Goal: Task Accomplishment & Management: Use online tool/utility

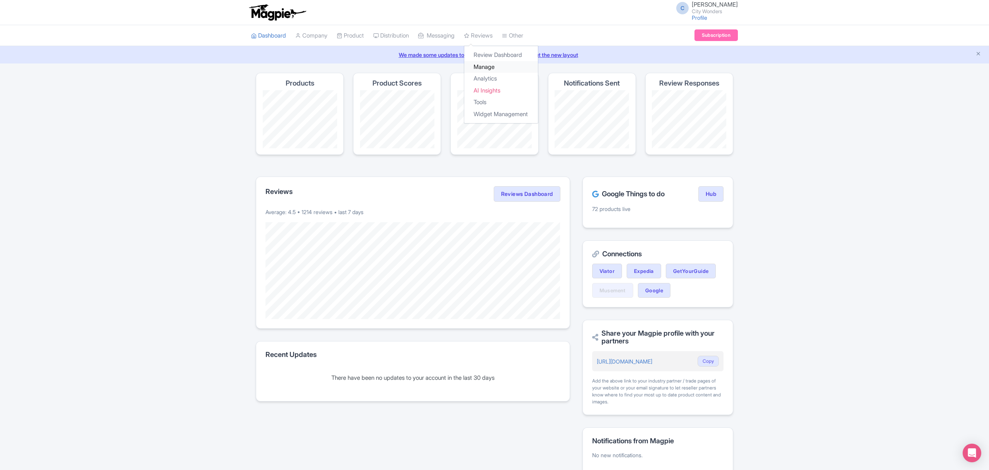
click at [497, 67] on link "Manage" at bounding box center [501, 67] width 74 height 12
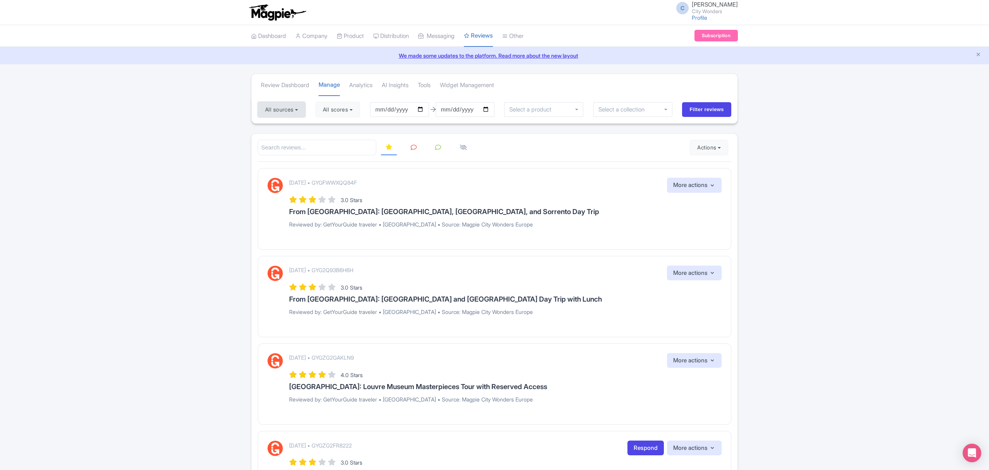
click at [273, 108] on button "All sources" at bounding box center [282, 110] width 48 height 16
click at [281, 127] on link "Select all" at bounding box center [274, 125] width 23 height 7
click at [299, 126] on link "Deselect all" at bounding box center [304, 125] width 29 height 7
checkbox input "false"
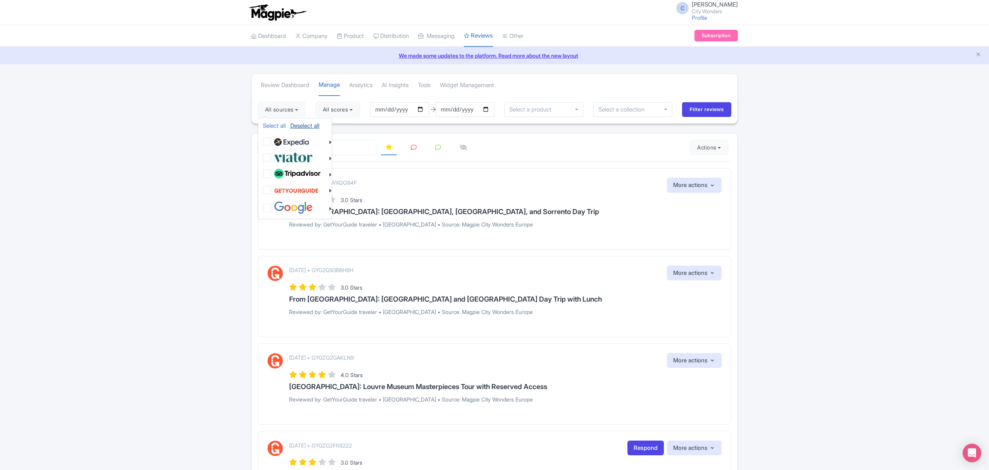
checkbox input "false"
click at [291, 161] on img at bounding box center [293, 157] width 39 height 13
click at [277, 156] on input "checkbox" at bounding box center [274, 153] width 5 height 5
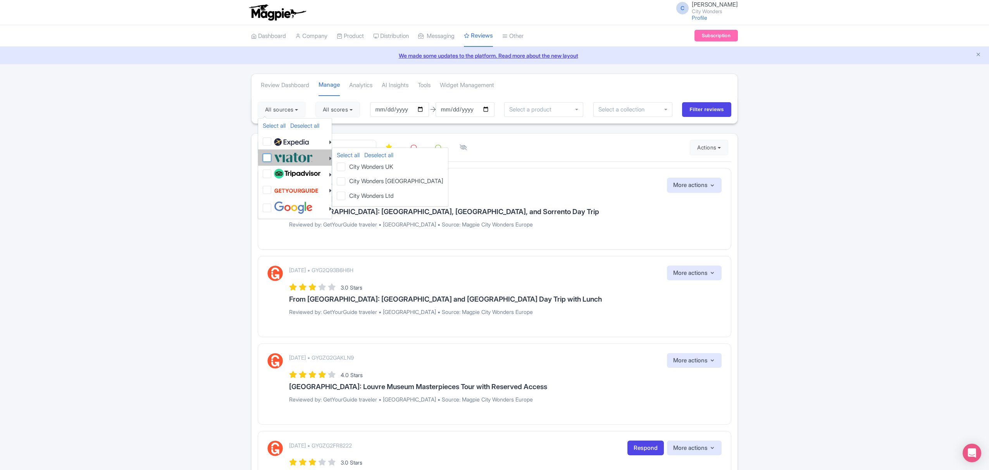
checkbox input "true"
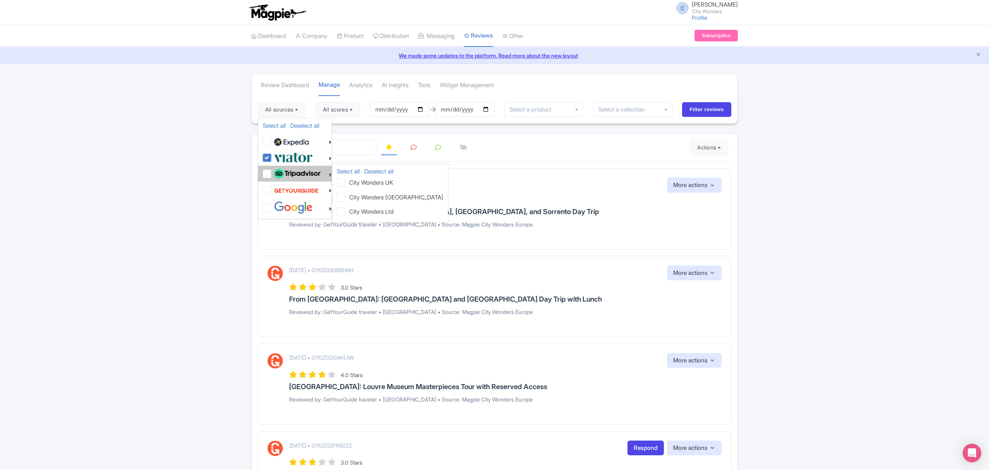
click at [290, 173] on img at bounding box center [297, 174] width 47 height 10
click at [277, 172] on input "checkbox" at bounding box center [274, 169] width 5 height 5
checkbox input "true"
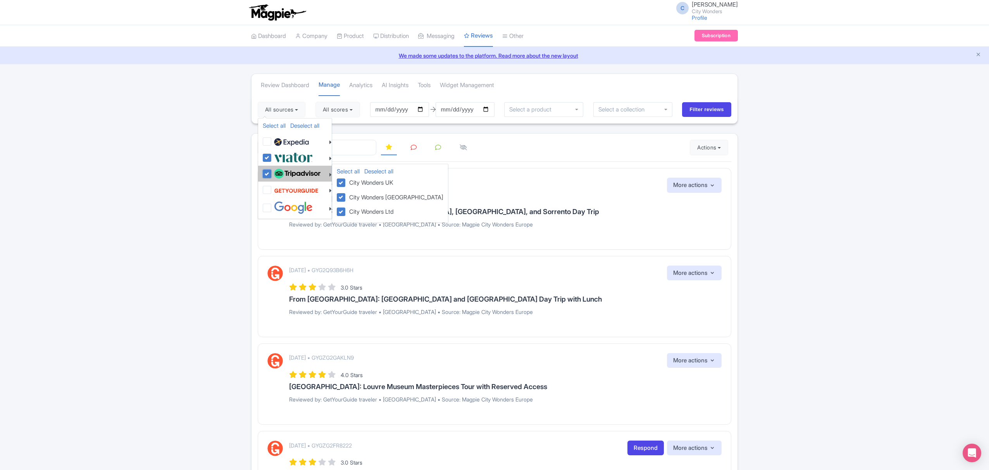
checkbox input "true"
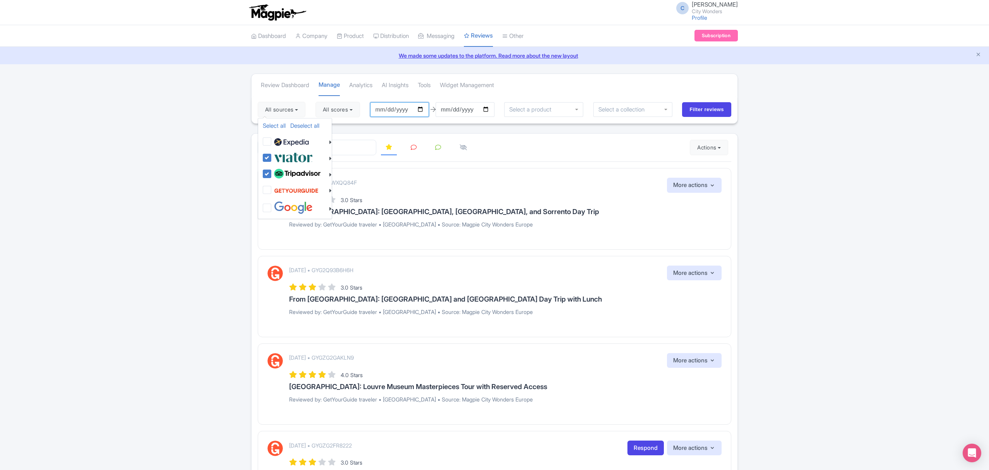
click at [422, 111] on input "2025-06-26" at bounding box center [399, 109] width 59 height 15
type input "[DATE]"
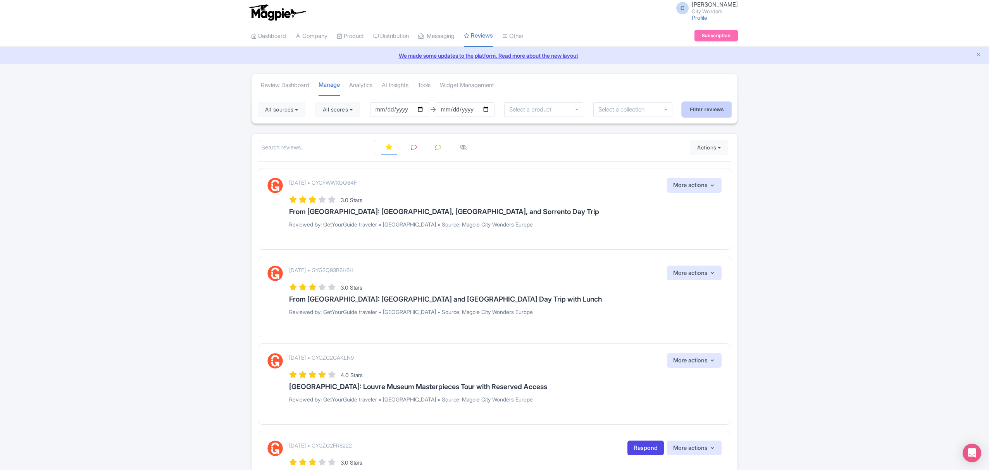
click at [718, 108] on input "Filter reviews" at bounding box center [706, 109] width 49 height 15
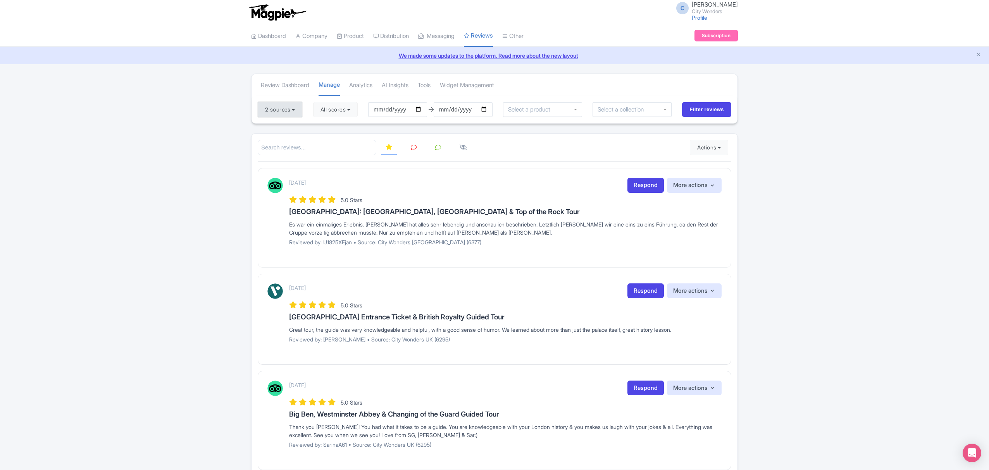
click at [298, 110] on button "2 sources" at bounding box center [280, 110] width 45 height 16
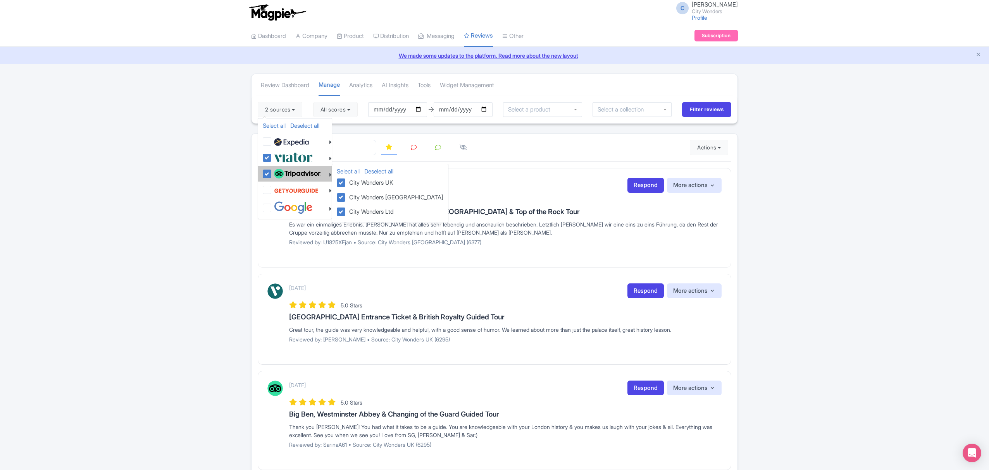
click at [299, 177] on img at bounding box center [297, 174] width 47 height 10
click at [277, 172] on input "checkbox" at bounding box center [274, 169] width 5 height 5
checkbox input "false"
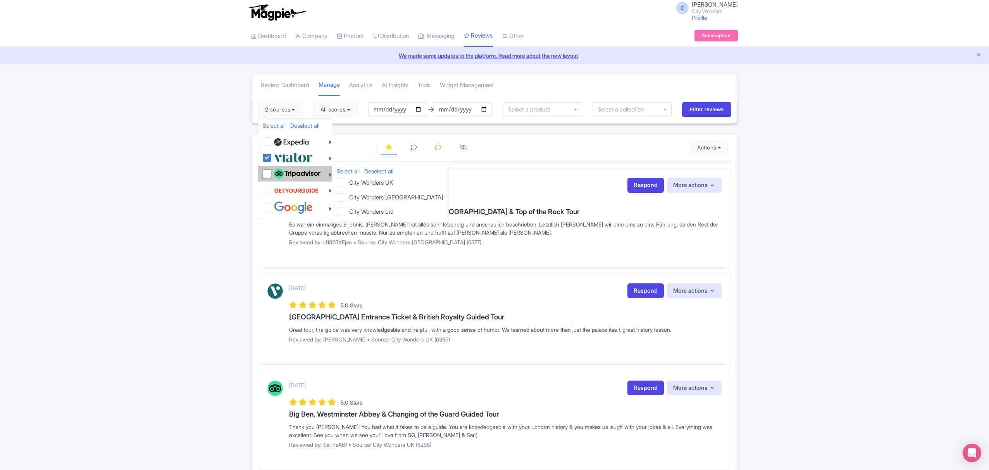
checkbox input "false"
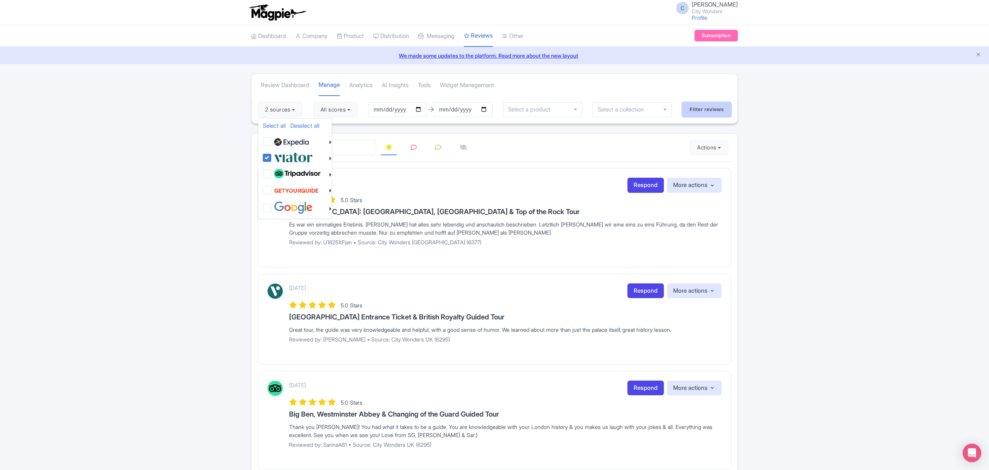
click at [699, 112] on input "Filter reviews" at bounding box center [706, 109] width 49 height 15
